Goal: Transaction & Acquisition: Purchase product/service

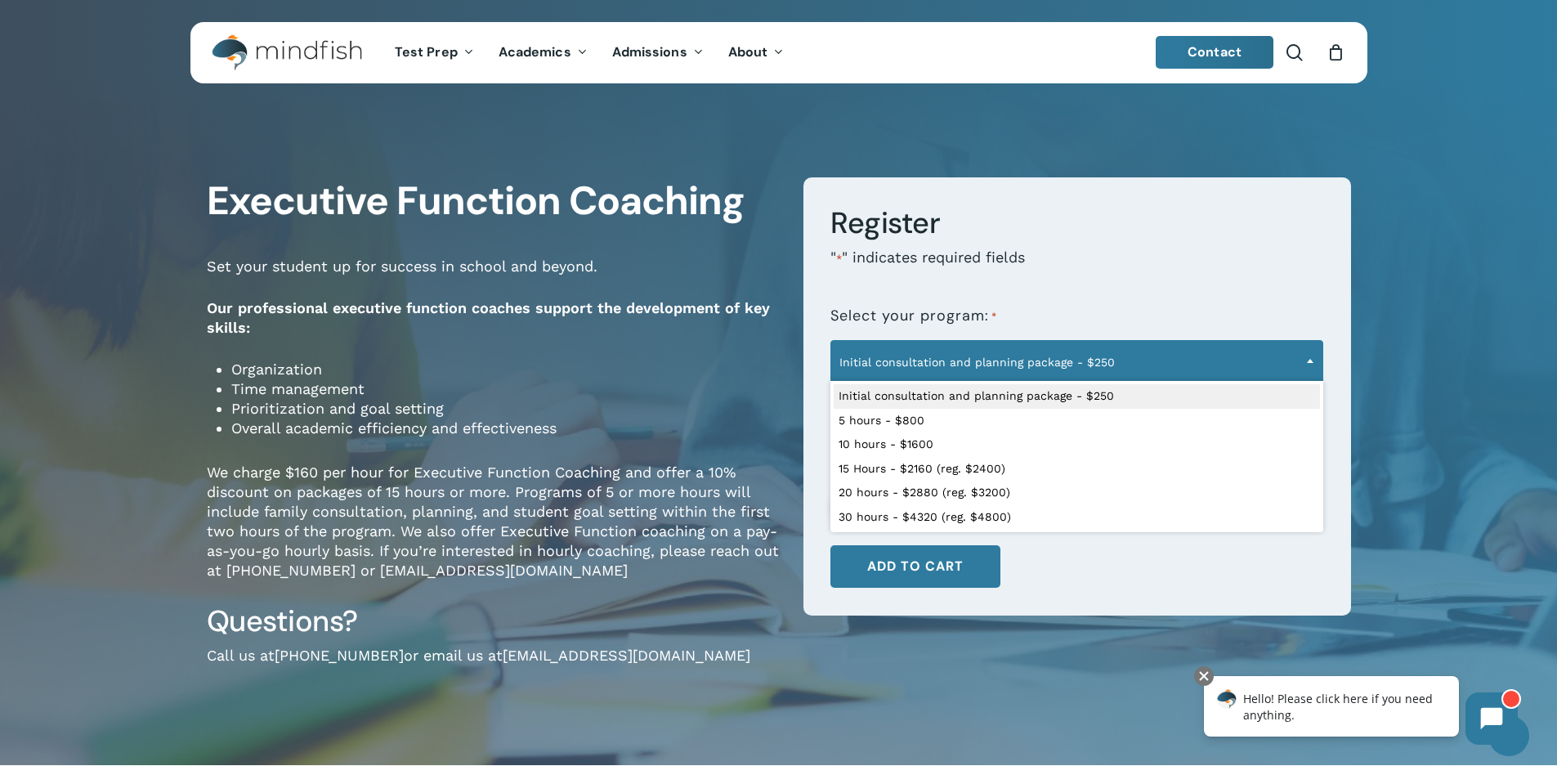
click at [1065, 373] on span "Initial consultation and planning package - $250" at bounding box center [1076, 362] width 491 height 34
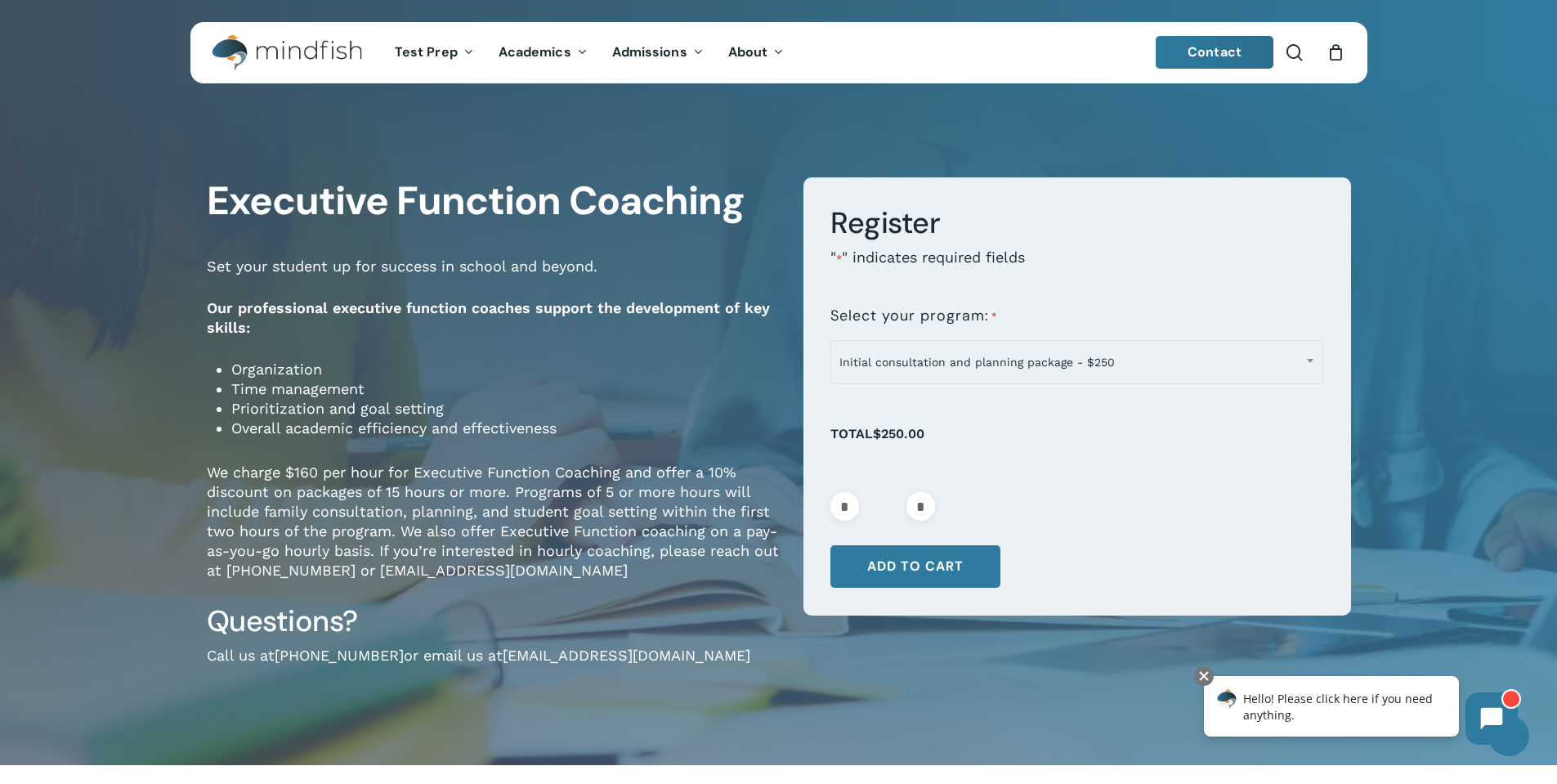
click at [612, 416] on li "Prioritization and goal setting" at bounding box center [505, 408] width 547 height 20
click at [250, 369] on li "Organization" at bounding box center [505, 369] width 547 height 20
drag, startPoint x: 230, startPoint y: 426, endPoint x: 578, endPoint y: 427, distance: 348.0
click at [578, 427] on div "Set your student up for success in school and beyond. Our professional executiv…" at bounding box center [493, 429] width 572 height 346
click at [385, 426] on li "Overall academic efficiency and effectiveness" at bounding box center [505, 427] width 547 height 20
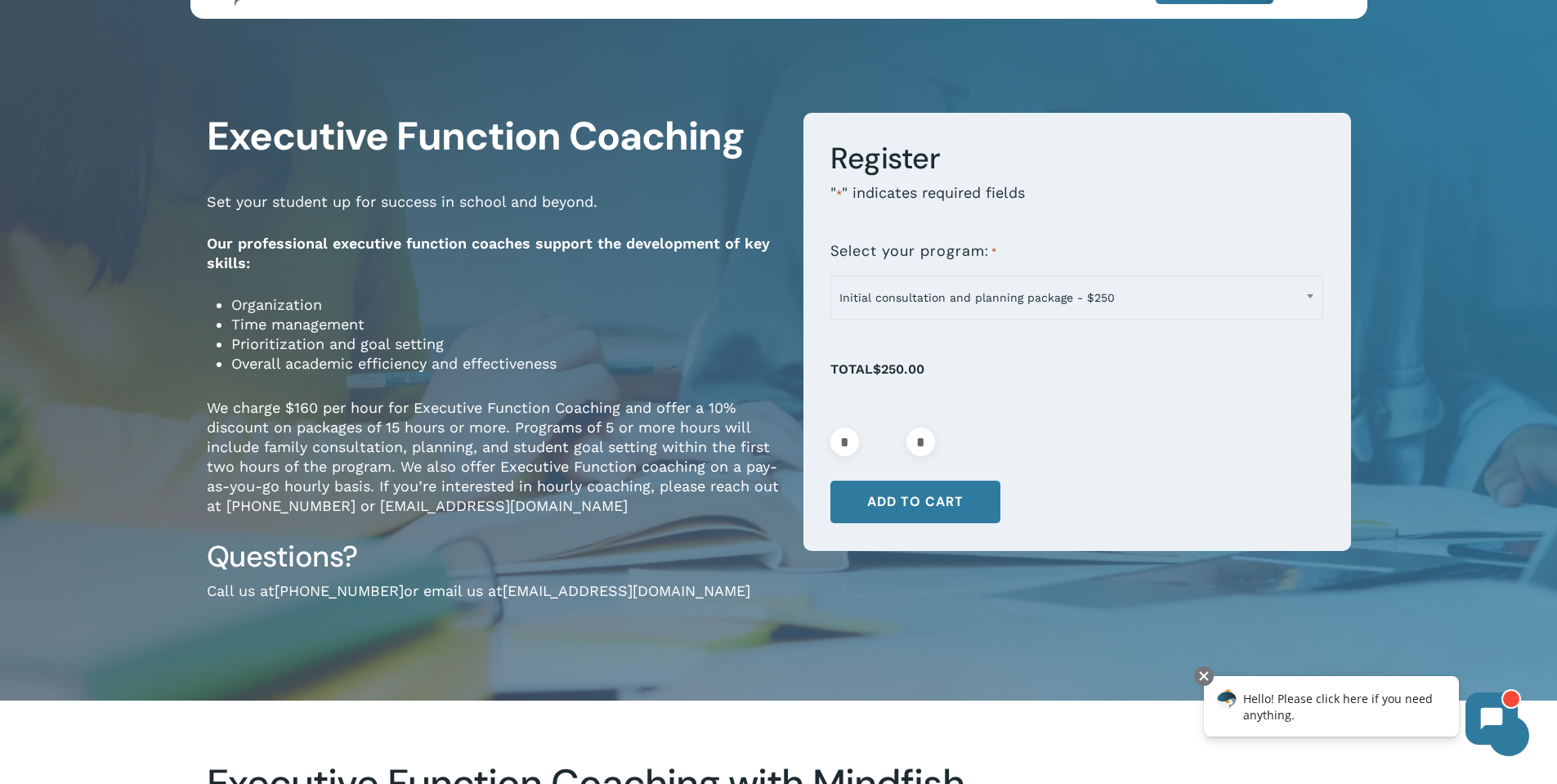
scroll to position [163, 0]
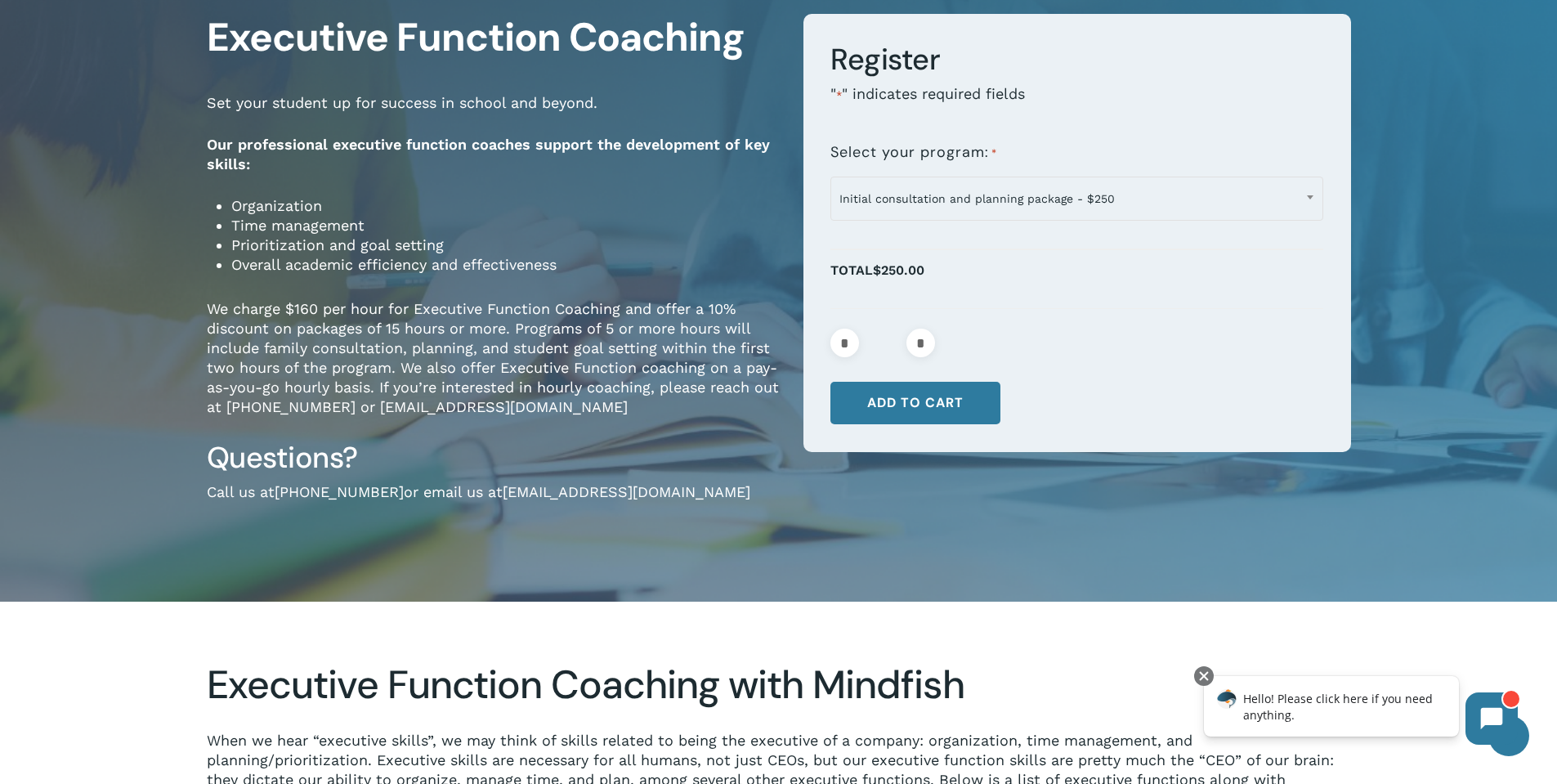
click at [201, 304] on div "**********" at bounding box center [779, 268] width 1308 height 665
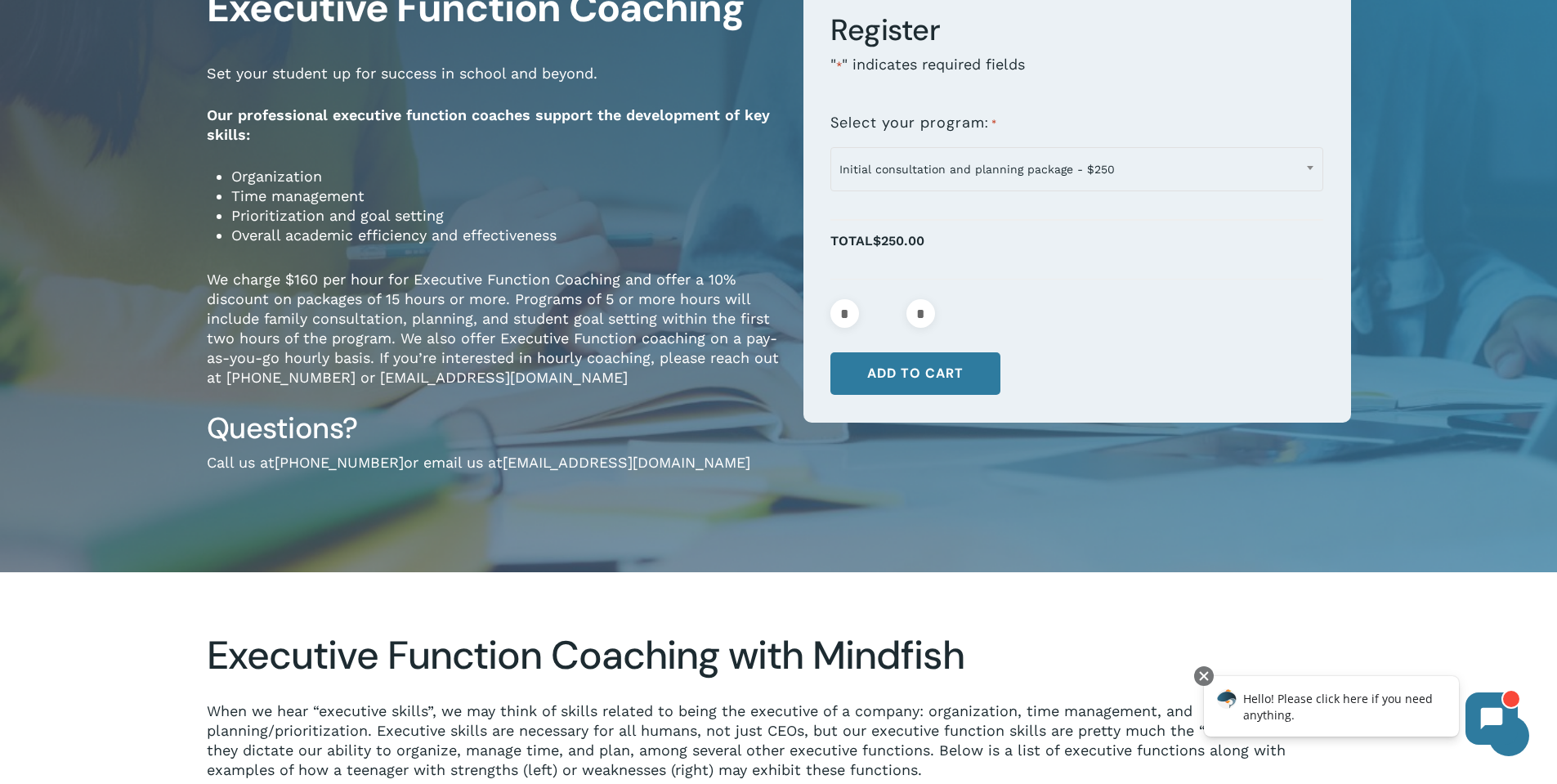
scroll to position [0, 0]
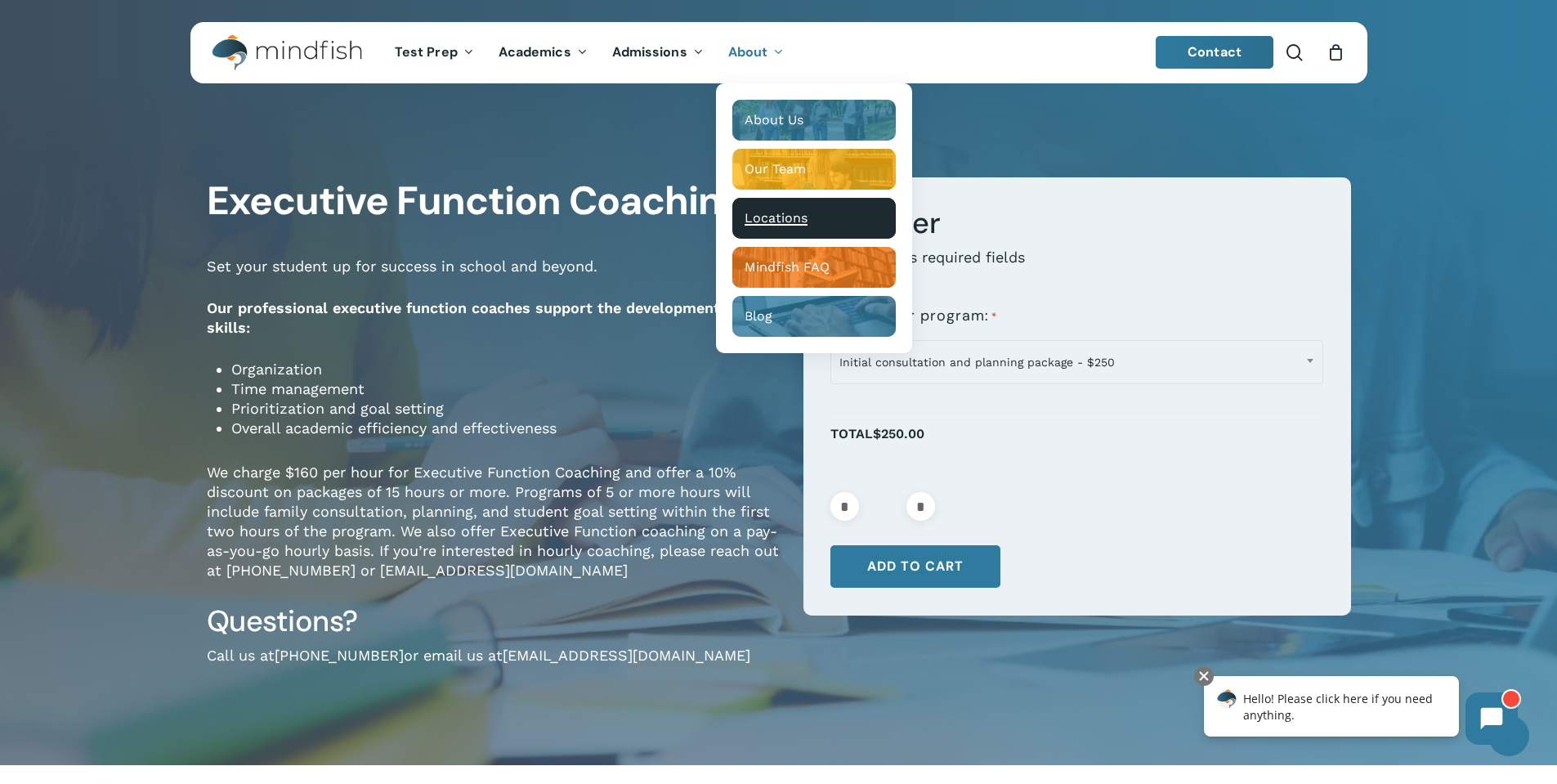
click at [786, 219] on span "Locations" at bounding box center [776, 218] width 63 height 15
